Goal: Feedback & Contribution: Leave review/rating

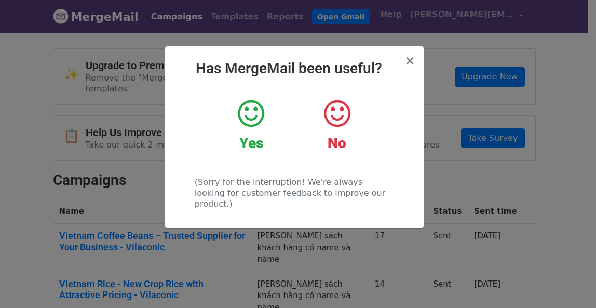
click at [252, 110] on icon at bounding box center [251, 113] width 26 height 31
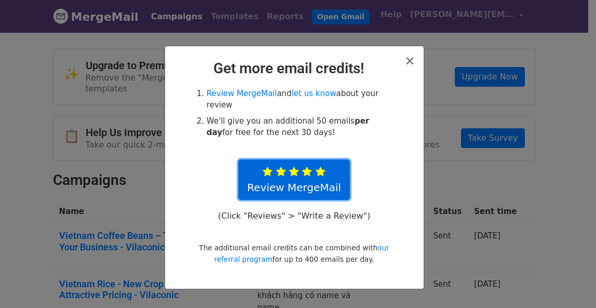
click at [319, 167] on icon at bounding box center [321, 172] width 10 height 10
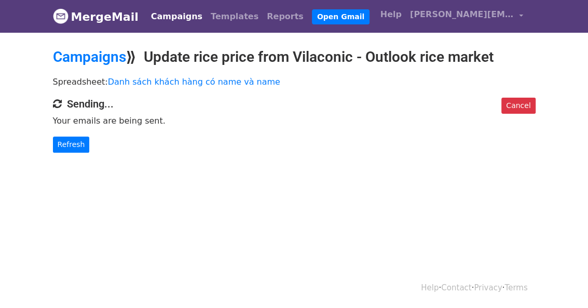
scroll to position [1, 0]
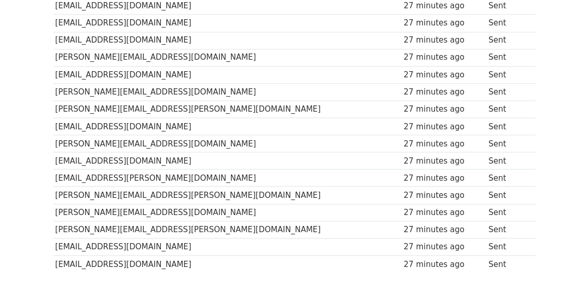
scroll to position [806, 0]
